Goal: Task Accomplishment & Management: Manage account settings

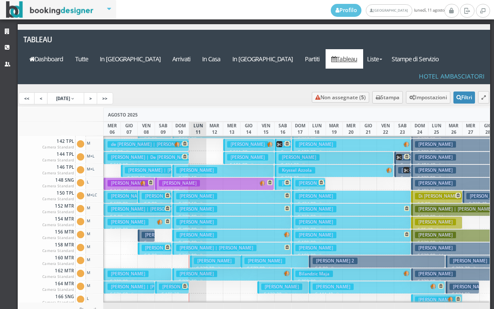
scroll to position [302, 0]
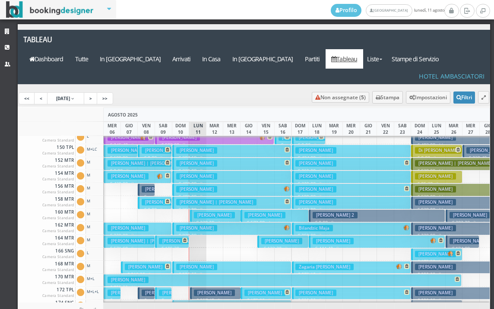
click at [201, 212] on h3 "Fontana Davide" at bounding box center [214, 215] width 41 height 6
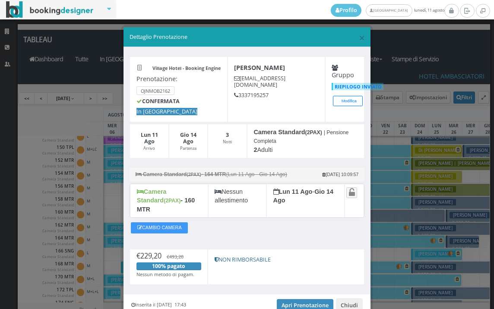
scroll to position [33, 0]
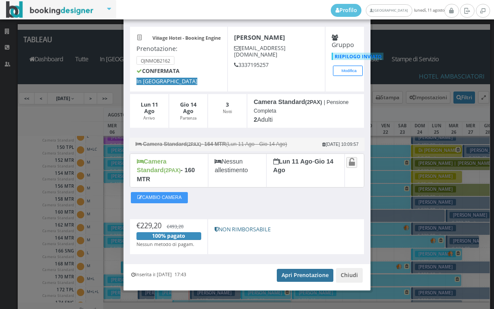
click at [297, 269] on link "Apri Prenotazione" at bounding box center [305, 275] width 57 height 13
click at [292, 269] on link "Apri Prenotazione" at bounding box center [305, 275] width 57 height 13
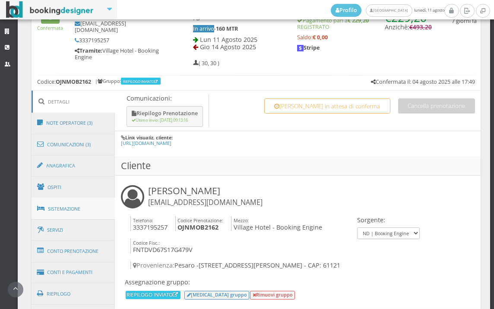
scroll to position [418, 0]
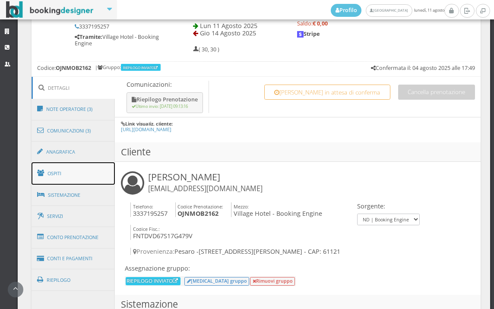
click at [87, 175] on link "Ospiti" at bounding box center [74, 173] width 84 height 22
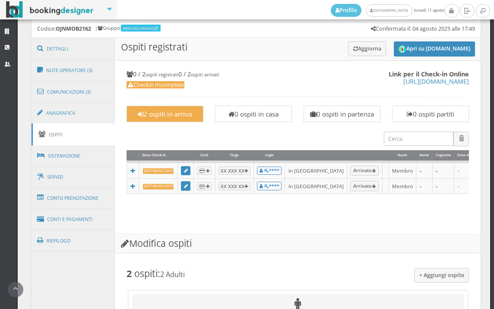
scroll to position [698, 0]
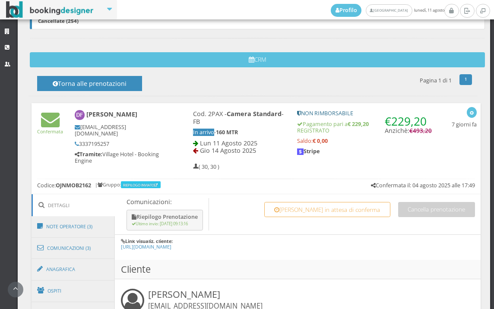
scroll to position [432, 0]
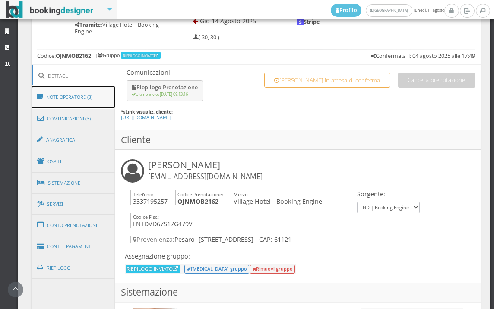
click at [88, 101] on link "Note Operatore (3)" at bounding box center [74, 97] width 84 height 22
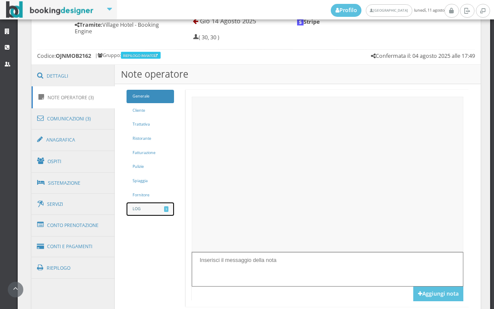
click at [156, 204] on link "LOG 3" at bounding box center [151, 209] width 48 height 13
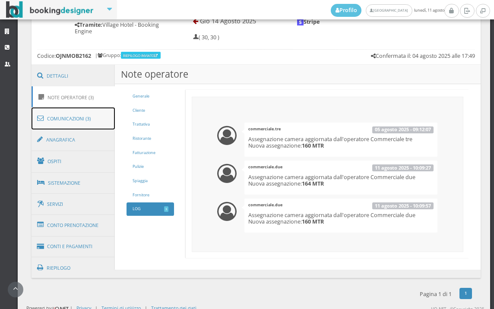
click at [82, 118] on link "Comunicazioni (3)" at bounding box center [74, 119] width 84 height 22
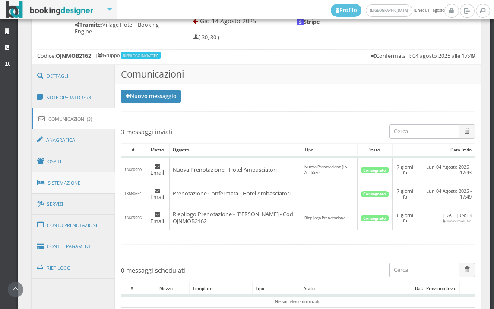
scroll to position [519, 0]
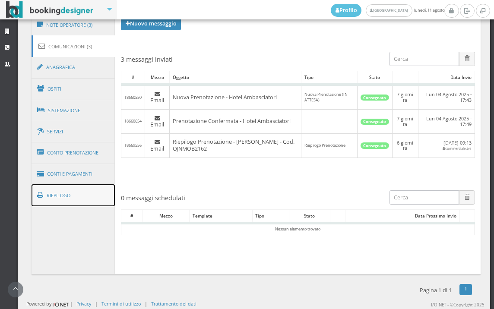
click at [75, 186] on link "Riepilogo" at bounding box center [74, 195] width 84 height 22
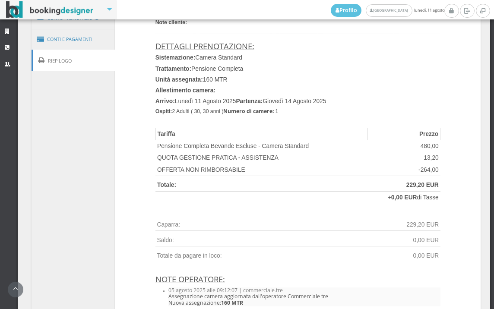
scroll to position [615, 0]
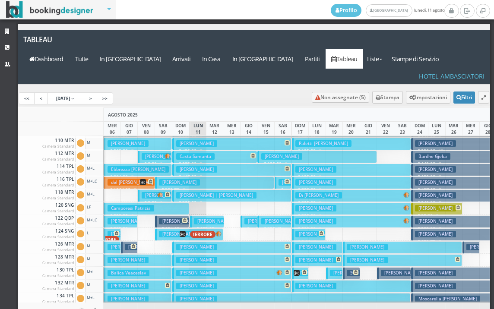
scroll to position [45, 0]
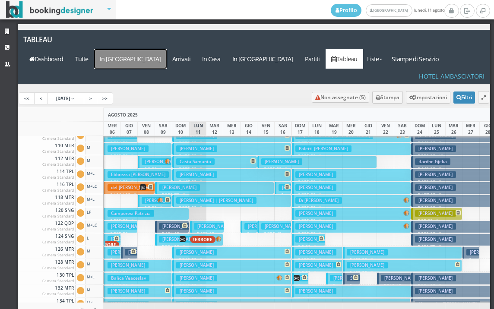
click at [167, 49] on a=pms-arrival-reservations"] "In [GEOGRAPHIC_DATA]" at bounding box center [130, 58] width 73 height 19
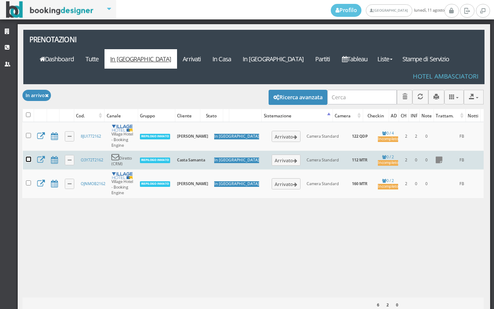
click at [28, 157] on input "checkbox" at bounding box center [28, 159] width 5 height 5
click at [28, 95] on icon "button" at bounding box center [30, 98] width 4 height 6
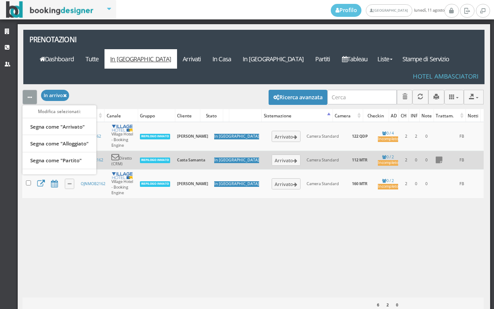
click at [133, 85] on div "Modifica selezionati: Segna come "Arrivato" Segna come "Alloggiato" Segna come …" at bounding box center [252, 97] width 461 height 24
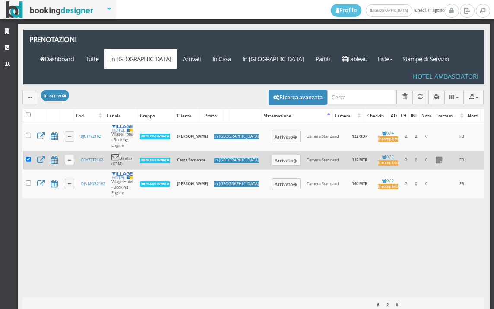
click at [29, 151] on td at bounding box center [28, 160] width 11 height 19
click at [29, 157] on input "checkbox" at bounding box center [28, 159] width 5 height 5
click at [27, 151] on td at bounding box center [28, 160] width 11 height 19
click at [27, 157] on input "checkbox" at bounding box center [28, 159] width 5 height 5
checkbox input "true"
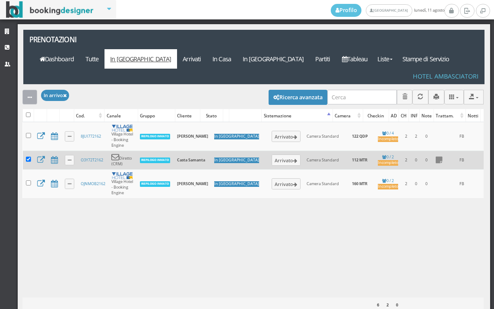
click at [34, 90] on button "button" at bounding box center [29, 97] width 15 height 14
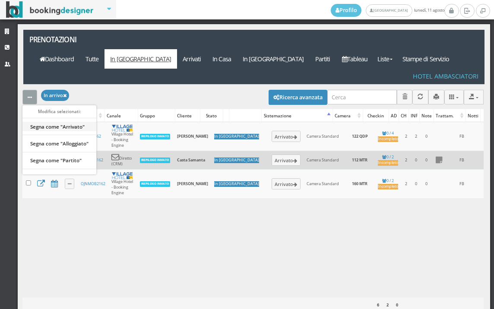
click at [48, 122] on link "Segna come "Arrivato"" at bounding box center [59, 127] width 74 height 10
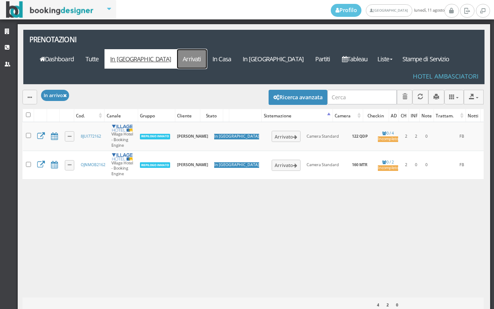
click at [207, 49] on link "Arrivati" at bounding box center [192, 58] width 30 height 19
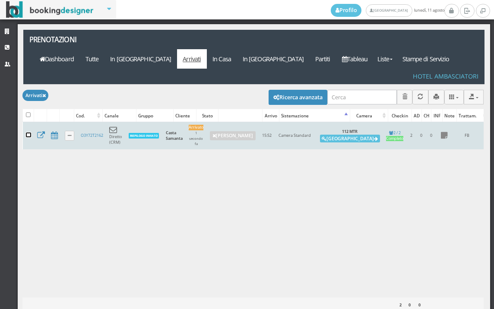
click at [28, 133] on input "checkbox" at bounding box center [28, 135] width 5 height 5
checkbox input "true"
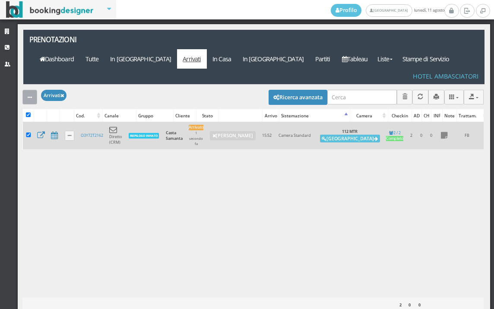
click at [28, 90] on button "button" at bounding box center [29, 97] width 15 height 14
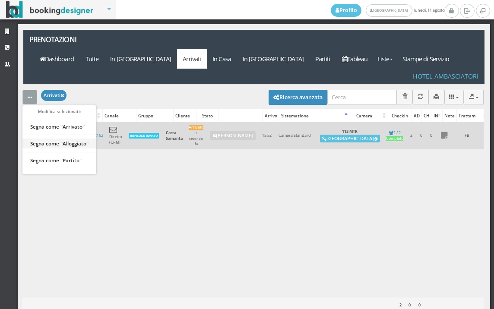
click at [45, 139] on link "Segna come "Alloggiato"" at bounding box center [59, 144] width 74 height 10
